Goal: Transaction & Acquisition: Purchase product/service

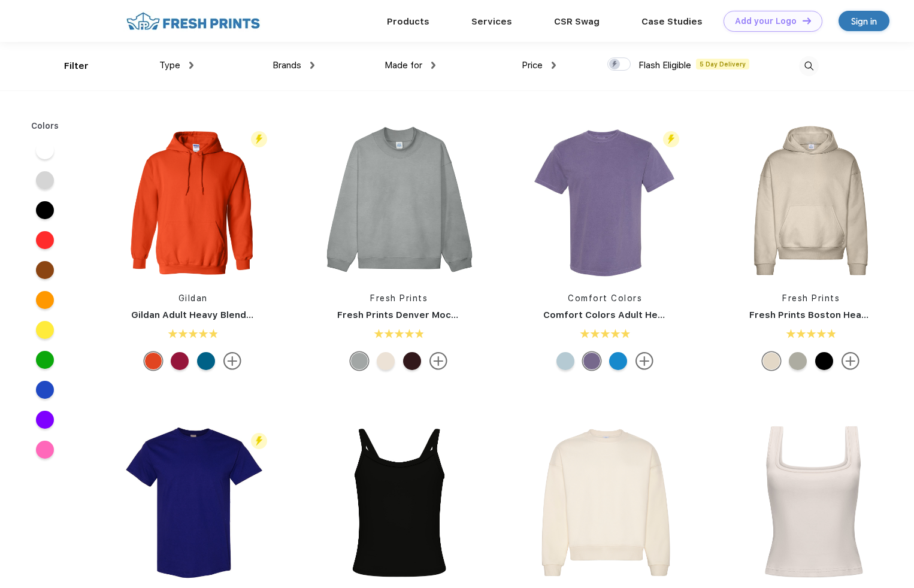
scroll to position [1, 0]
click at [425, 217] on img at bounding box center [398, 199] width 159 height 159
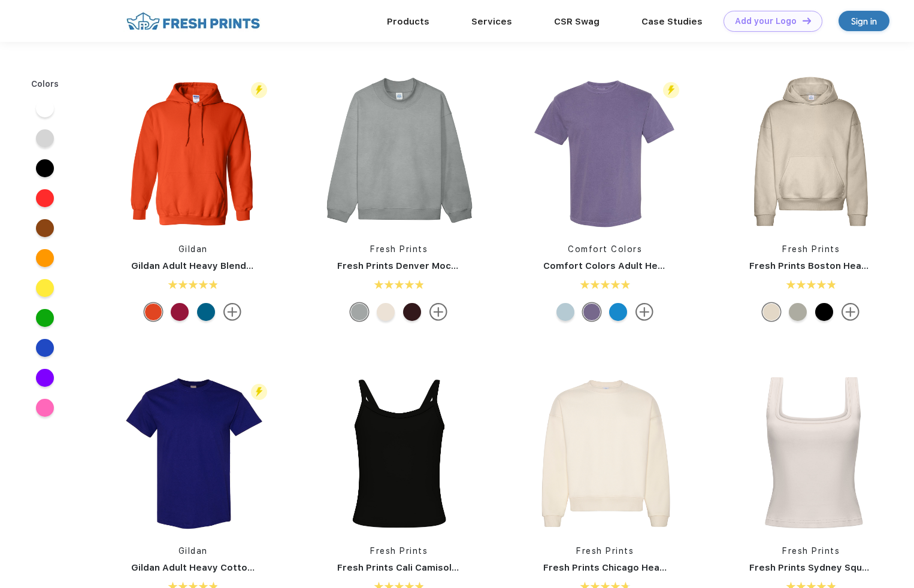
scroll to position [1, 0]
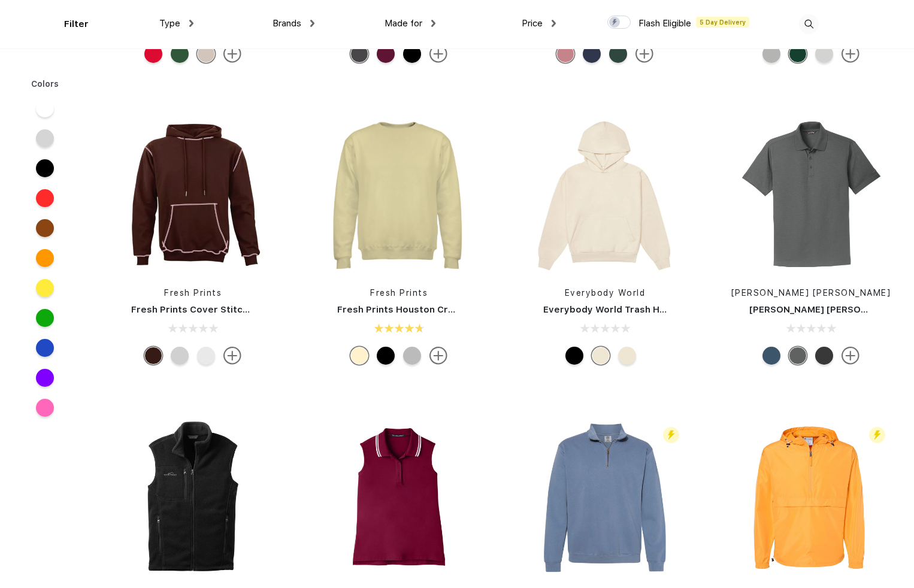
scroll to position [8119, 0]
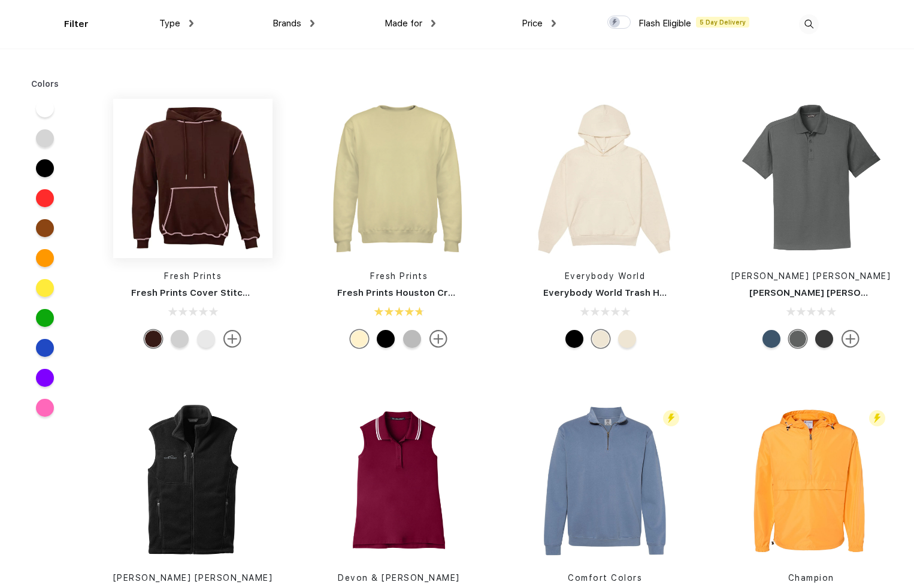
click at [180, 220] on img at bounding box center [192, 178] width 159 height 159
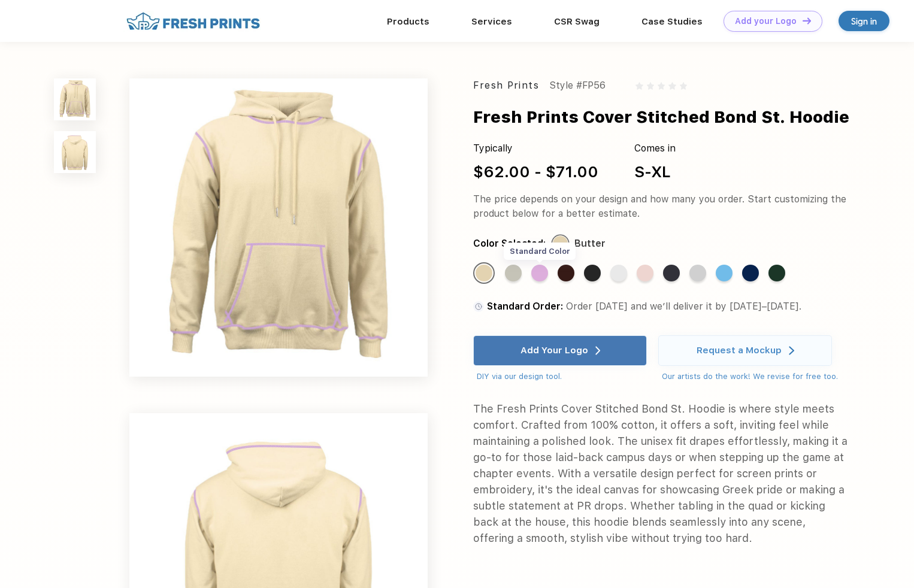
click at [537, 274] on div "Standard Color" at bounding box center [539, 273] width 17 height 17
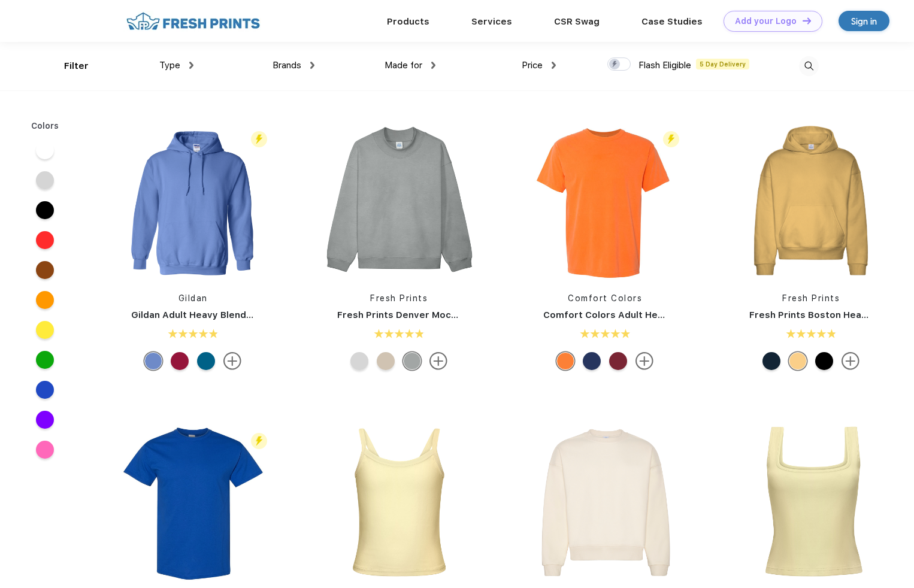
click at [808, 61] on img at bounding box center [809, 66] width 20 height 20
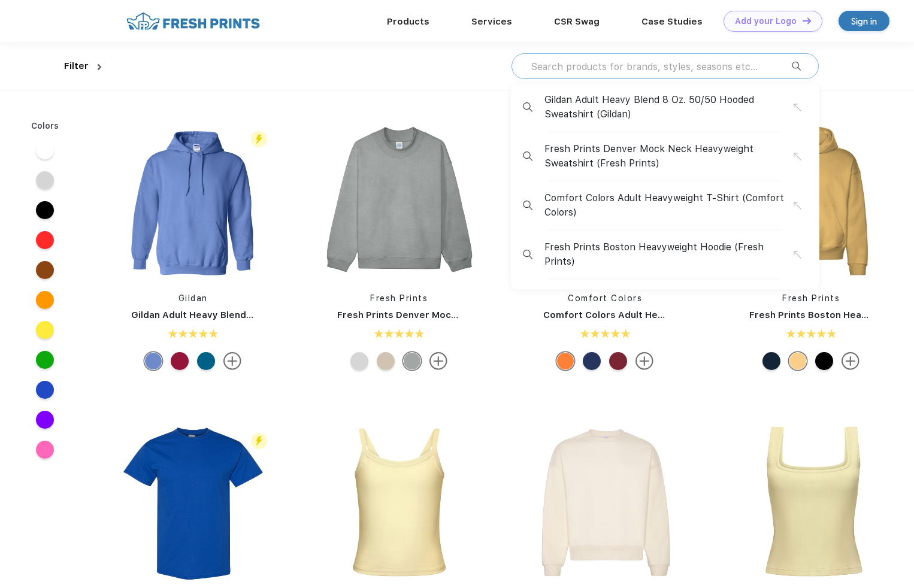
click at [683, 63] on input "text" at bounding box center [660, 66] width 262 height 13
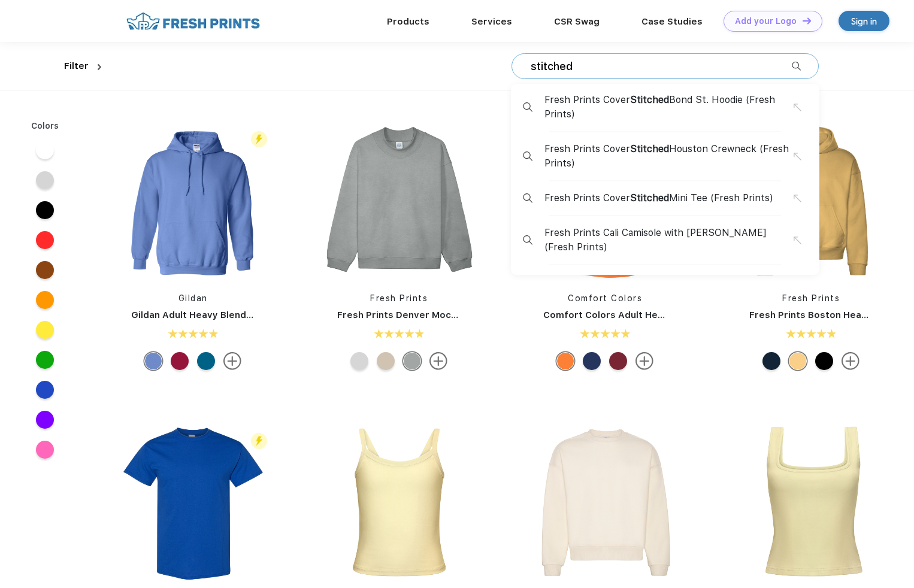
type input "stitched"
